Goal: Use online tool/utility

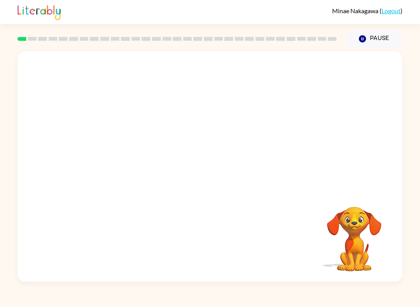
click at [354, 176] on div at bounding box center [210, 120] width 385 height 139
click at [200, 174] on button "button" at bounding box center [210, 170] width 50 height 28
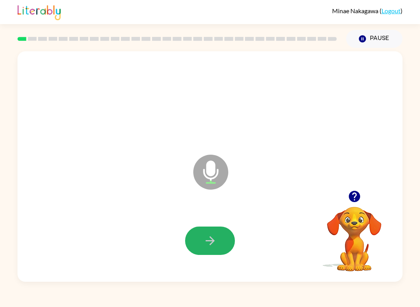
click at [200, 242] on button "button" at bounding box center [210, 241] width 50 height 28
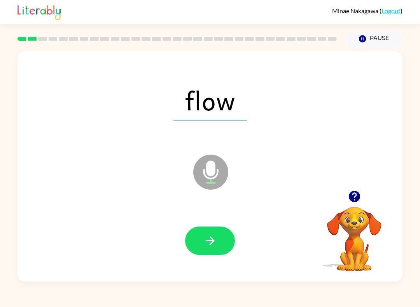
click at [211, 242] on icon "button" at bounding box center [211, 241] width 14 height 14
click at [228, 239] on button "button" at bounding box center [210, 241] width 50 height 28
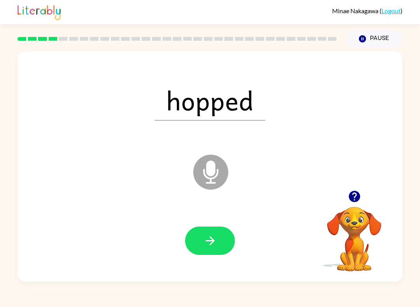
click at [221, 241] on button "button" at bounding box center [210, 241] width 50 height 28
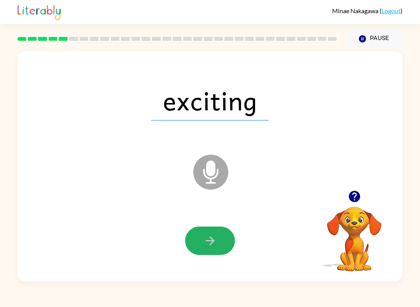
click at [222, 240] on button "button" at bounding box center [210, 241] width 50 height 28
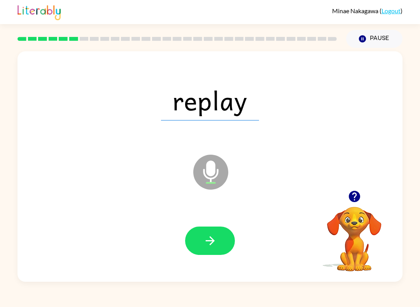
click at [230, 228] on div at bounding box center [210, 241] width 50 height 28
click at [228, 237] on button "button" at bounding box center [210, 241] width 50 height 28
click at [231, 243] on button "button" at bounding box center [210, 241] width 50 height 28
click at [219, 245] on button "button" at bounding box center [210, 241] width 50 height 28
click at [232, 233] on button "button" at bounding box center [210, 241] width 50 height 28
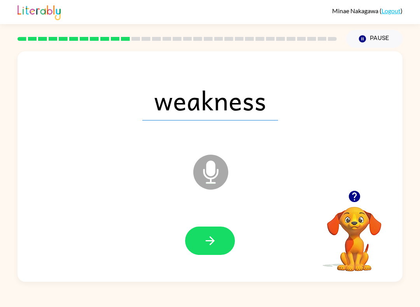
click at [225, 235] on button "button" at bounding box center [210, 241] width 50 height 28
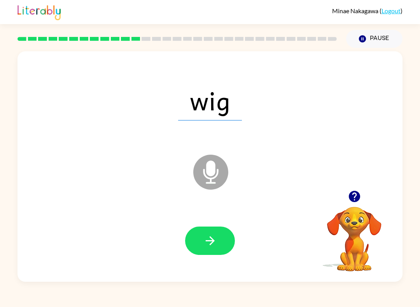
click at [220, 242] on button "button" at bounding box center [210, 241] width 50 height 28
click at [218, 237] on button "button" at bounding box center [210, 241] width 50 height 28
click at [216, 241] on icon "button" at bounding box center [211, 241] width 14 height 14
click at [213, 235] on icon "button" at bounding box center [211, 241] width 14 height 14
click at [224, 234] on button "button" at bounding box center [210, 241] width 50 height 28
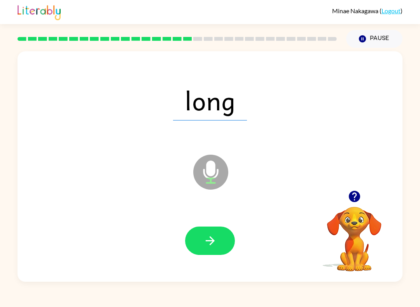
click at [224, 228] on button "button" at bounding box center [210, 241] width 50 height 28
click at [218, 239] on button "button" at bounding box center [210, 241] width 50 height 28
click at [215, 255] on button "button" at bounding box center [210, 241] width 50 height 28
click at [210, 235] on icon "button" at bounding box center [211, 241] width 14 height 14
click at [216, 249] on button "button" at bounding box center [210, 241] width 50 height 28
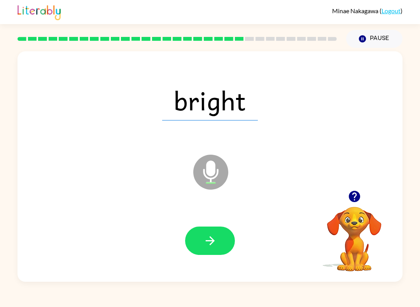
click at [215, 235] on icon "button" at bounding box center [211, 241] width 14 height 14
click at [221, 235] on button "button" at bounding box center [210, 241] width 50 height 28
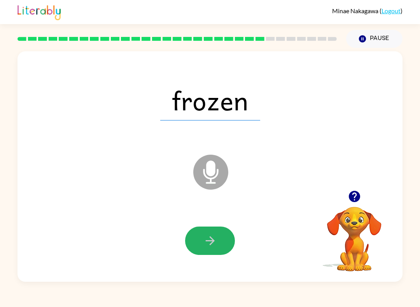
click at [225, 240] on button "button" at bounding box center [210, 241] width 50 height 28
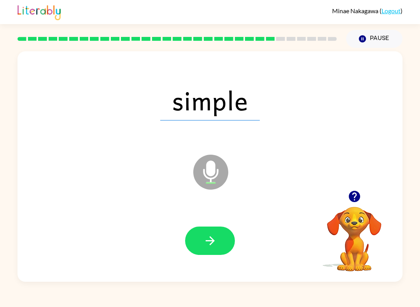
click at [218, 239] on button "button" at bounding box center [210, 241] width 50 height 28
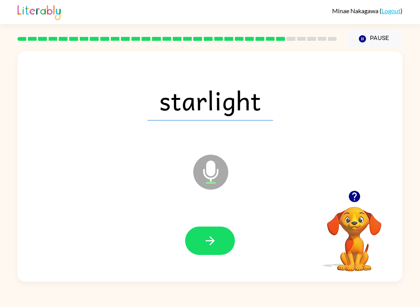
click at [212, 233] on button "button" at bounding box center [210, 241] width 50 height 28
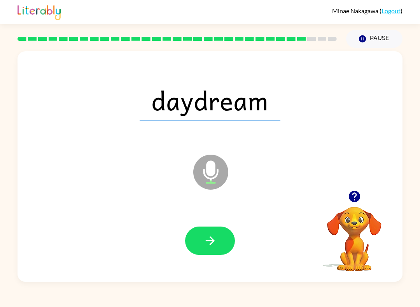
click at [211, 255] on button "button" at bounding box center [210, 241] width 50 height 28
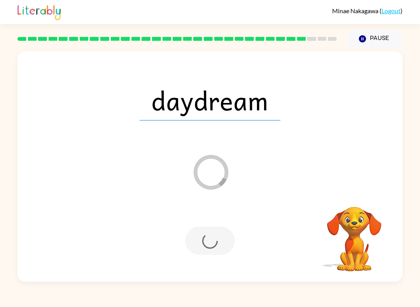
click at [218, 239] on div at bounding box center [210, 241] width 50 height 28
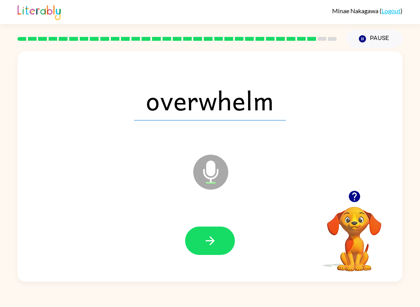
click at [229, 240] on button "button" at bounding box center [210, 241] width 50 height 28
